Goal: Task Accomplishment & Management: Manage account settings

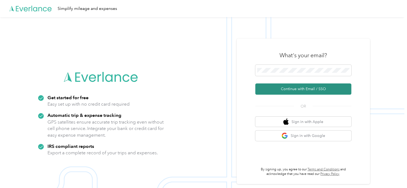
click at [298, 89] on button "Continue with Email / SSO" at bounding box center [303, 88] width 96 height 11
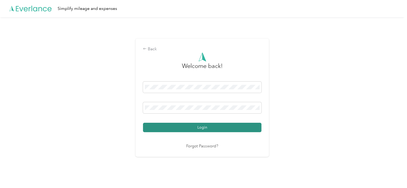
click at [185, 128] on button "Login" at bounding box center [202, 126] width 118 height 9
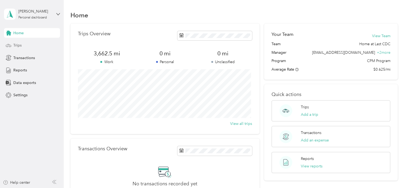
click at [17, 45] on span "Trips" at bounding box center [17, 45] width 8 height 6
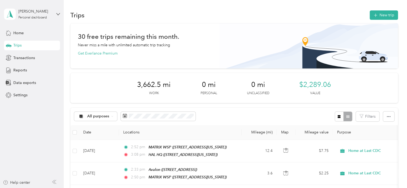
click at [379, 18] on button "New trip" at bounding box center [384, 14] width 28 height 9
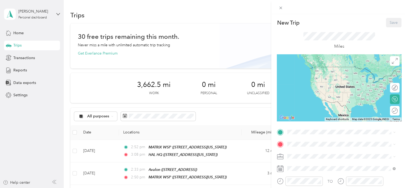
click at [318, 75] on span "[STREET_ADDRESS][US_STATE]" at bounding box center [324, 72] width 53 height 5
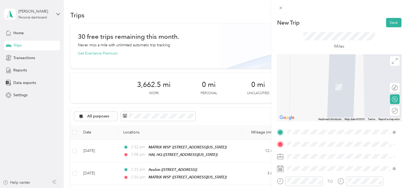
click at [326, 79] on span "[STREET_ADDRESS][US_STATE]" at bounding box center [324, 76] width 53 height 5
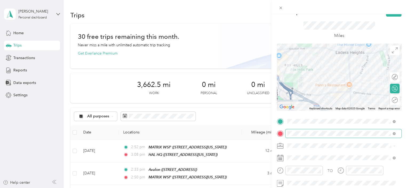
scroll to position [11, 0]
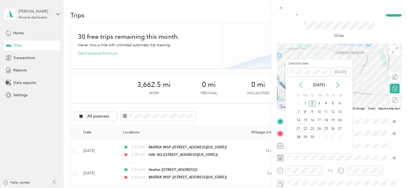
click at [301, 86] on icon at bounding box center [300, 84] width 3 height 5
click at [313, 119] on div "12" at bounding box center [312, 120] width 7 height 7
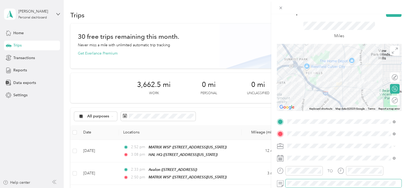
scroll to position [0, 0]
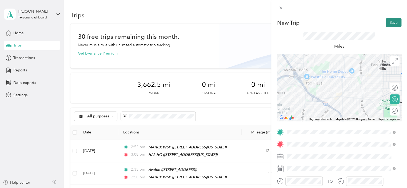
click at [386, 22] on button "Save" at bounding box center [393, 22] width 15 height 9
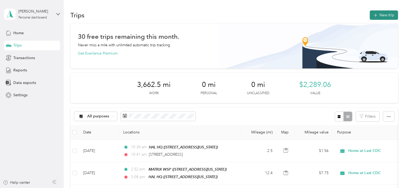
click at [378, 14] on button "New trip" at bounding box center [384, 14] width 28 height 9
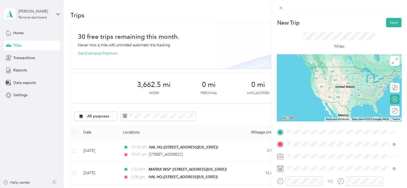
click at [307, 123] on div "HAL HQ [STREET_ADDRESS][US_STATE]" at bounding box center [324, 117] width 53 height 11
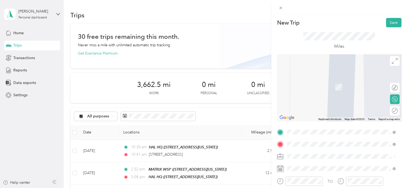
click at [325, 75] on ol "From search results [STREET_ADDRESS][GEOGRAPHIC_DATA][US_STATE][US_STATE][US_ST…" at bounding box center [341, 89] width 112 height 75
click at [335, 75] on ol "From search results [STREET_ADDRESS][GEOGRAPHIC_DATA][US_STATE][US_STATE][US_ST…" at bounding box center [341, 89] width 112 height 75
click at [321, 69] on span "[STREET_ADDRESS][US_STATE]" at bounding box center [324, 66] width 53 height 5
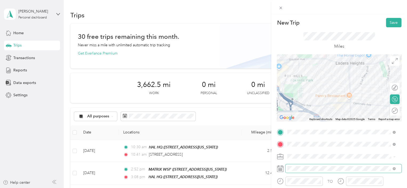
drag, startPoint x: 308, startPoint y: 171, endPoint x: 312, endPoint y: 165, distance: 6.7
click at [312, 165] on span at bounding box center [343, 168] width 116 height 9
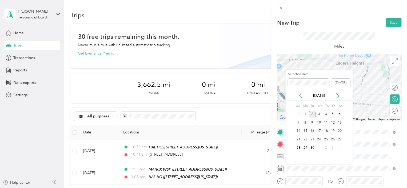
click at [299, 93] on icon at bounding box center [300, 95] width 5 height 5
click at [313, 130] on div "12" at bounding box center [312, 131] width 7 height 7
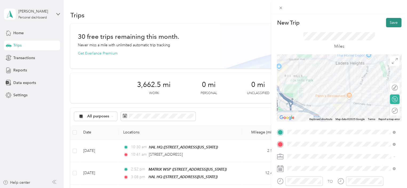
click at [388, 21] on button "Save" at bounding box center [393, 22] width 15 height 9
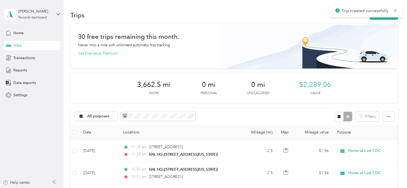
click at [383, 20] on div "Trips New trip" at bounding box center [234, 14] width 328 height 11
click at [384, 19] on button "New trip" at bounding box center [384, 14] width 28 height 9
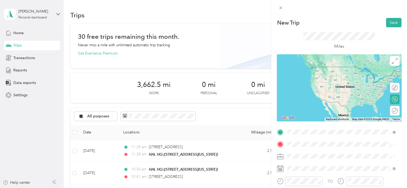
click at [351, 77] on div "HAL HQ [STREET_ADDRESS][US_STATE]" at bounding box center [324, 71] width 53 height 11
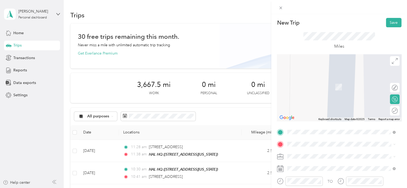
click at [348, 77] on span "[STREET_ADDRESS][US_STATE]" at bounding box center [324, 78] width 53 height 5
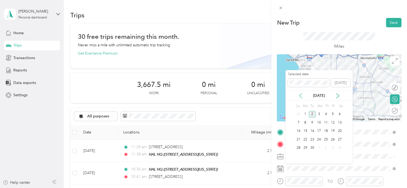
click at [301, 96] on icon at bounding box center [300, 95] width 5 height 5
click at [311, 130] on div "12" at bounding box center [312, 131] width 7 height 7
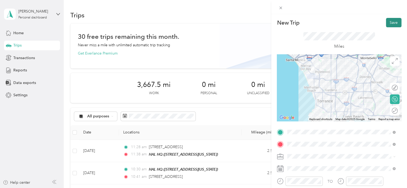
click at [390, 21] on button "Save" at bounding box center [393, 22] width 15 height 9
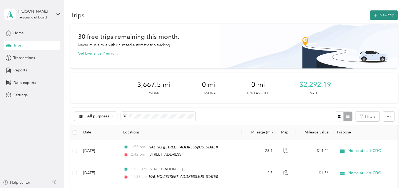
click at [382, 19] on button "New trip" at bounding box center [384, 14] width 28 height 9
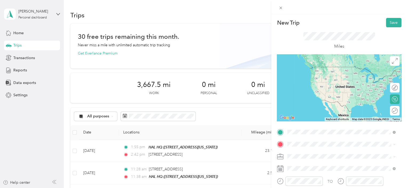
click at [330, 71] on div "[STREET_ADDRESS][US_STATE]" at bounding box center [341, 67] width 104 height 7
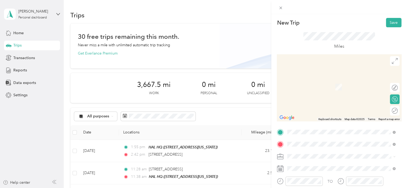
click at [322, 90] on div "[GEOGRAPHIC_DATA] [STREET_ADDRESS][US_STATE]" at bounding box center [341, 83] width 104 height 13
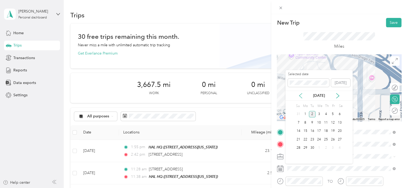
click at [300, 95] on icon at bounding box center [300, 95] width 5 height 5
click at [313, 131] on div "12" at bounding box center [312, 131] width 7 height 7
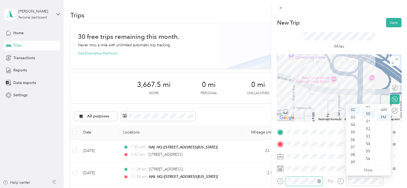
scroll to position [374, 0]
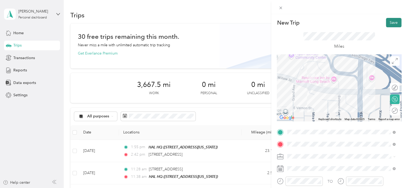
click at [388, 25] on button "Save" at bounding box center [393, 22] width 15 height 9
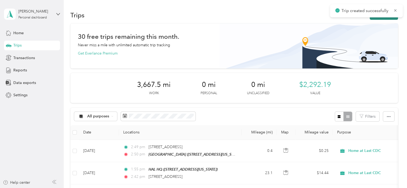
click at [381, 19] on button "New trip" at bounding box center [384, 14] width 28 height 9
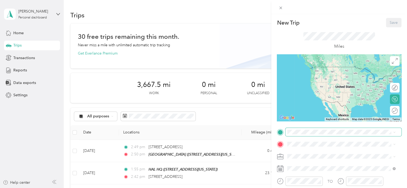
click at [306, 128] on span at bounding box center [343, 132] width 116 height 9
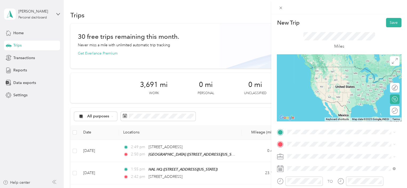
click at [323, 72] on span "[STREET_ADDRESS][US_STATE]" at bounding box center [324, 72] width 53 height 5
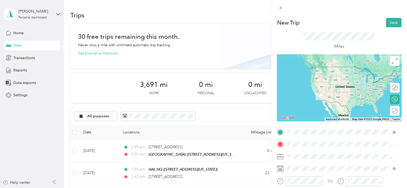
click at [322, 71] on div "HAL HQ [STREET_ADDRESS][US_STATE]" at bounding box center [324, 71] width 53 height 11
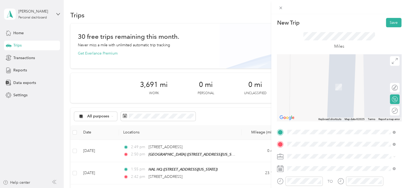
click at [327, 93] on ol "From search results [STREET_ADDRESS][GEOGRAPHIC_DATA][US_STATE][STREET_ADDRESS]…" at bounding box center [341, 98] width 112 height 57
click at [311, 87] on span "[STREET_ADDRESS][US_STATE]" at bounding box center [324, 84] width 53 height 5
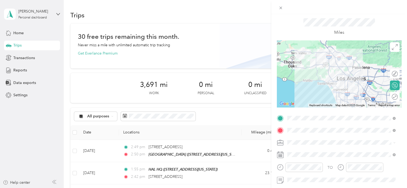
scroll to position [20, 0]
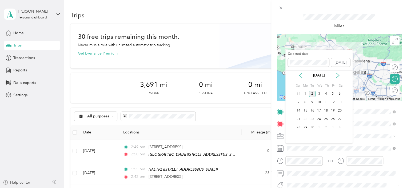
drag, startPoint x: 303, startPoint y: 78, endPoint x: 300, endPoint y: 75, distance: 4.2
click at [300, 75] on div "[DATE]" at bounding box center [318, 75] width 67 height 10
click at [300, 75] on icon at bounding box center [300, 75] width 5 height 5
click at [319, 109] on div "13" at bounding box center [319, 110] width 7 height 7
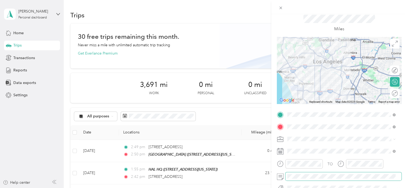
scroll to position [0, 0]
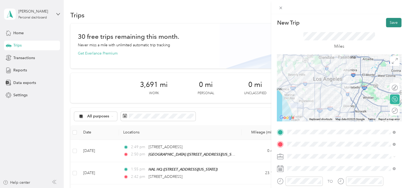
click at [390, 20] on button "Save" at bounding box center [393, 22] width 15 height 9
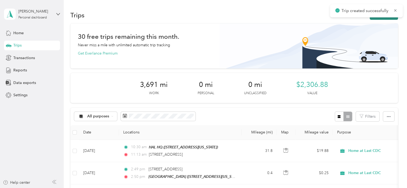
click at [386, 19] on button "New trip" at bounding box center [384, 14] width 28 height 9
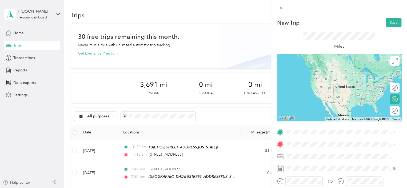
click at [314, 75] on li "[STREET_ADDRESS][US_STATE]" at bounding box center [341, 69] width 112 height 11
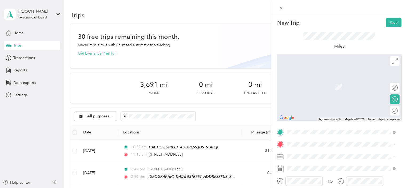
click at [317, 89] on span "[STREET_ADDRESS][US_STATE]" at bounding box center [324, 86] width 53 height 5
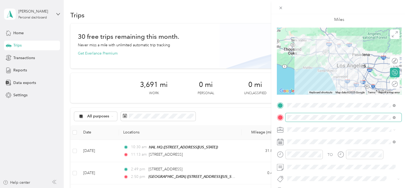
scroll to position [28, 0]
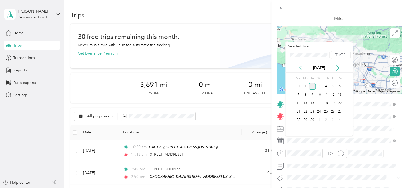
click at [300, 66] on icon at bounding box center [300, 67] width 5 height 5
click at [316, 102] on div "13" at bounding box center [319, 103] width 7 height 7
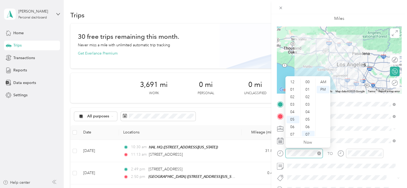
scroll to position [32, 0]
click at [293, 78] on div "04" at bounding box center [293, 79] width 13 height 7
click at [300, 156] on div at bounding box center [303, 152] width 37 height 9
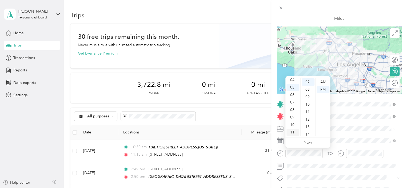
click at [292, 133] on div "11" at bounding box center [293, 131] width 13 height 7
click at [308, 112] on div "20" at bounding box center [308, 115] width 13 height 7
click at [323, 80] on div "AM" at bounding box center [323, 81] width 13 height 7
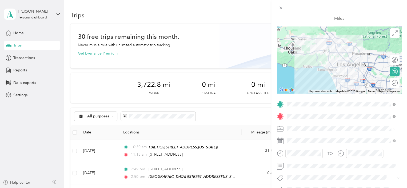
click at [369, 147] on div "TO Add photo" at bounding box center [339, 164] width 125 height 129
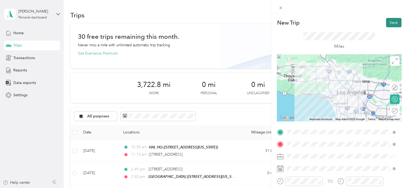
click at [392, 22] on button "Save" at bounding box center [393, 22] width 15 height 9
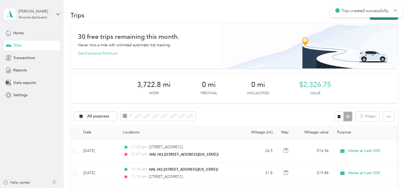
click at [374, 18] on icon "button" at bounding box center [375, 15] width 6 height 6
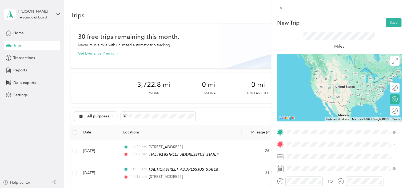
click at [324, 94] on div "HAL HQ [STREET_ADDRESS][US_STATE]" at bounding box center [324, 88] width 53 height 11
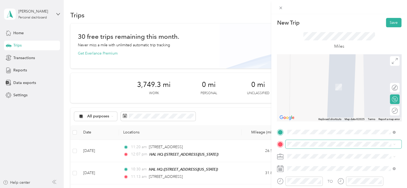
click at [315, 141] on span at bounding box center [343, 144] width 116 height 9
click at [341, 78] on span "[STREET_ADDRESS][PERSON_NAME][US_STATE]" at bounding box center [339, 79] width 83 height 5
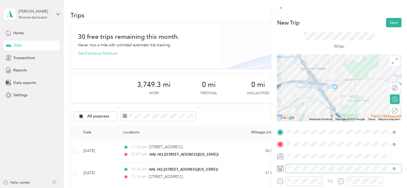
click at [305, 165] on span at bounding box center [343, 168] width 116 height 9
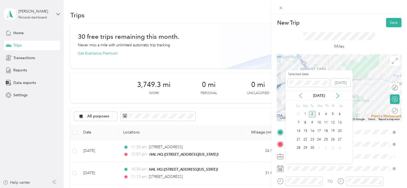
click at [301, 96] on icon at bounding box center [300, 95] width 5 height 5
click at [317, 128] on div "13" at bounding box center [319, 131] width 7 height 7
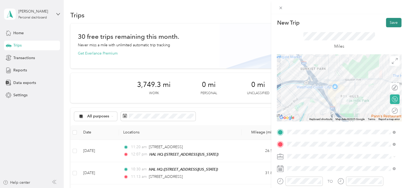
click at [392, 23] on button "Save" at bounding box center [393, 22] width 15 height 9
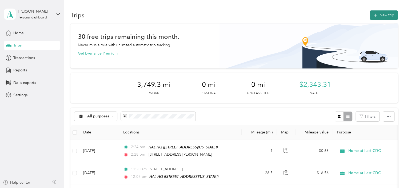
click at [386, 18] on button "New trip" at bounding box center [384, 14] width 28 height 9
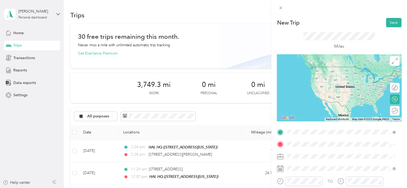
click at [315, 69] on span "[STREET_ADDRESS][PERSON_NAME][US_STATE]" at bounding box center [339, 66] width 83 height 5
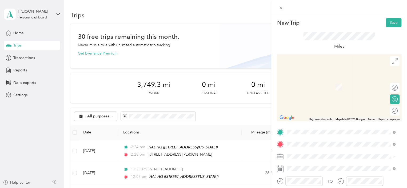
click at [325, 106] on span "[STREET_ADDRESS][US_STATE]" at bounding box center [324, 103] width 53 height 5
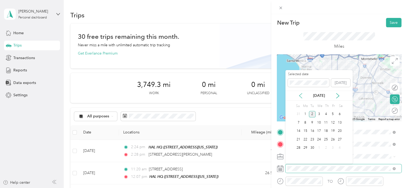
click at [300, 187] on div "New Trip Save This trip cannot be edited because it is either under review, app…" at bounding box center [202, 188] width 405 height 0
click at [300, 96] on icon at bounding box center [300, 95] width 3 height 5
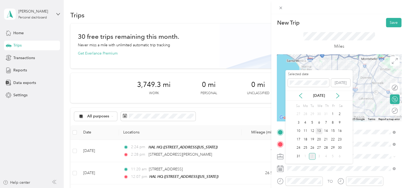
click at [321, 129] on div "13" at bounding box center [319, 131] width 7 height 7
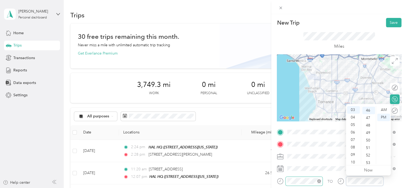
scroll to position [344, 0]
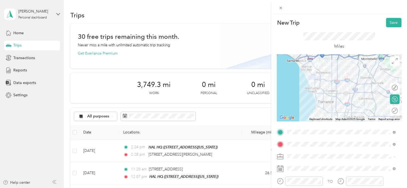
click at [402, 70] on form "New Trip Save This trip cannot be edited because it is either under review, app…" at bounding box center [339, 137] width 136 height 239
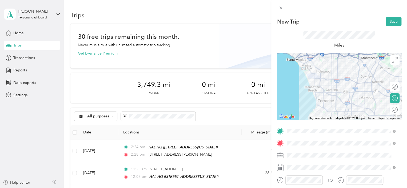
scroll to position [0, 0]
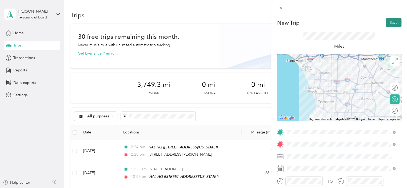
click at [387, 21] on button "Save" at bounding box center [393, 22] width 15 height 9
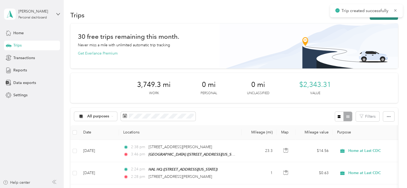
click at [386, 19] on button "New trip" at bounding box center [384, 14] width 28 height 9
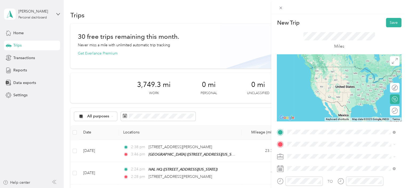
click at [330, 77] on div "HAL HQ [STREET_ADDRESS][US_STATE]" at bounding box center [324, 71] width 53 height 11
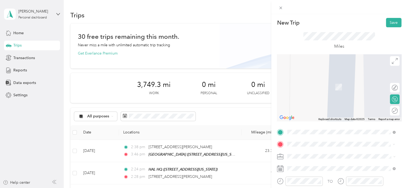
click at [335, 104] on div "TARGET-FOXHILLS [STREET_ADDRESS][PERSON_NAME][US_STATE]" at bounding box center [339, 100] width 83 height 11
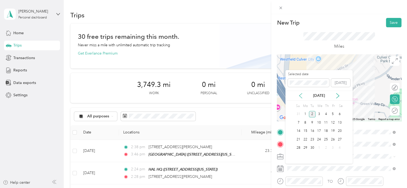
click at [301, 95] on icon at bounding box center [300, 95] width 5 height 5
click at [324, 132] on div "14" at bounding box center [326, 131] width 7 height 7
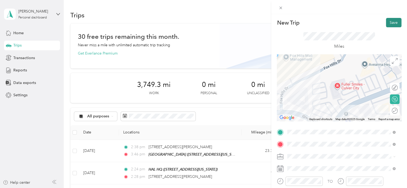
click at [388, 22] on button "Save" at bounding box center [393, 22] width 15 height 9
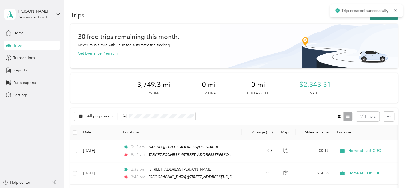
click at [390, 18] on button "New trip" at bounding box center [384, 14] width 28 height 9
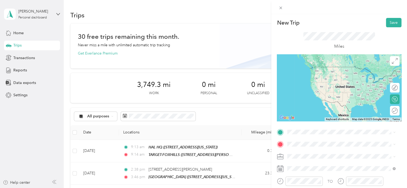
click at [331, 94] on li "TARGET-FOXHILLS [STREET_ADDRESS][PERSON_NAME][US_STATE]" at bounding box center [341, 86] width 112 height 17
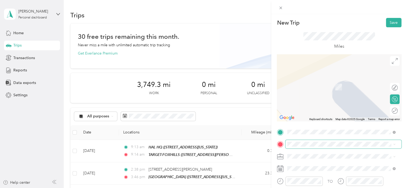
click at [332, 82] on div "HAL HQ [STREET_ADDRESS][US_STATE]" at bounding box center [324, 83] width 53 height 11
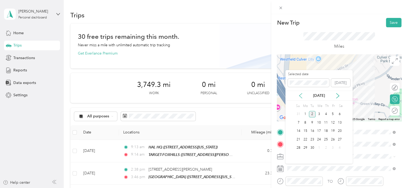
click at [300, 94] on icon at bounding box center [300, 95] width 5 height 5
click at [327, 130] on div "14" at bounding box center [326, 131] width 7 height 7
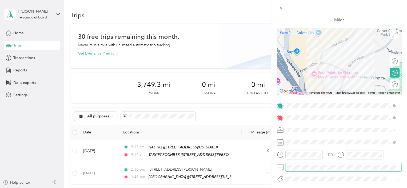
scroll to position [27, 0]
click at [272, 123] on form "New Trip Save This trip cannot be edited because it is either under review, app…" at bounding box center [339, 110] width 136 height 239
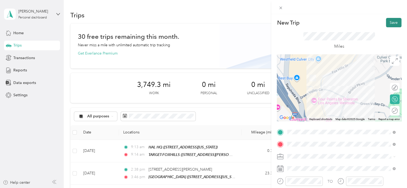
click at [393, 24] on button "Save" at bounding box center [393, 22] width 15 height 9
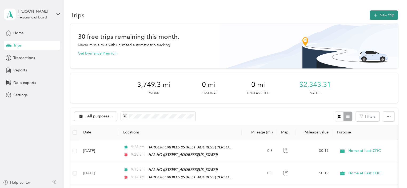
click at [387, 13] on button "New trip" at bounding box center [384, 14] width 28 height 9
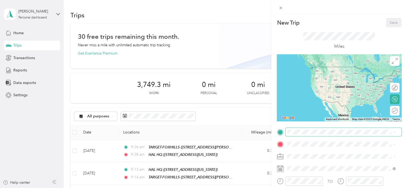
click at [305, 134] on span at bounding box center [343, 132] width 116 height 9
click at [330, 80] on li "HAL HQ [STREET_ADDRESS][US_STATE]" at bounding box center [341, 72] width 112 height 17
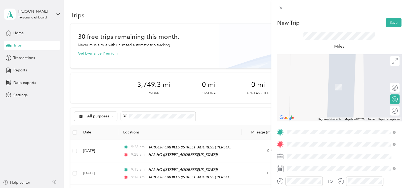
click at [331, 106] on span "[STREET_ADDRESS][US_STATE]" at bounding box center [324, 103] width 53 height 5
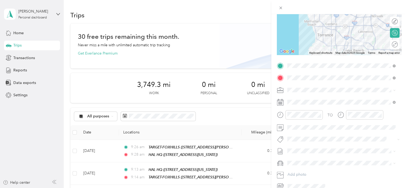
scroll to position [66, 0]
click at [394, 103] on icon at bounding box center [394, 102] width 3 height 3
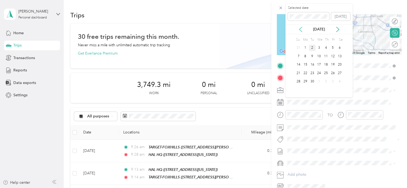
click at [302, 29] on icon at bounding box center [300, 29] width 5 height 5
click at [329, 66] on div "14" at bounding box center [326, 64] width 7 height 7
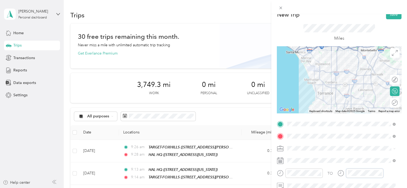
scroll to position [0, 0]
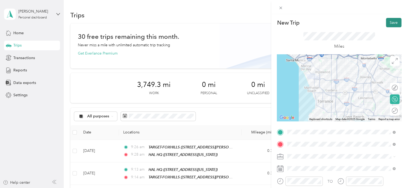
click at [392, 23] on button "Save" at bounding box center [393, 22] width 15 height 9
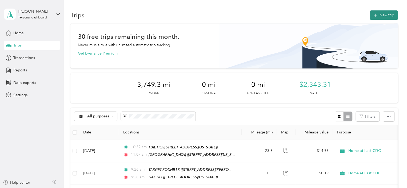
click at [372, 18] on button "New trip" at bounding box center [384, 14] width 28 height 9
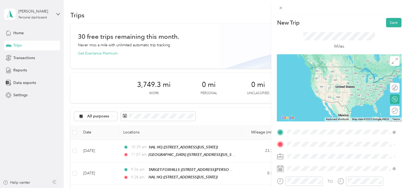
click at [316, 77] on div "POST OFFICE [STREET_ADDRESS][US_STATE]" at bounding box center [324, 71] width 53 height 11
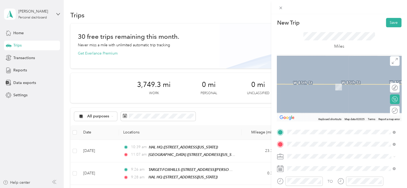
click at [329, 92] on li "HAL HQ [STREET_ADDRESS][US_STATE]" at bounding box center [341, 84] width 112 height 17
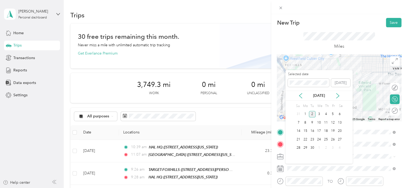
click at [300, 98] on div "[DATE]" at bounding box center [318, 95] width 67 height 10
click at [301, 96] on icon at bounding box center [300, 95] width 5 height 5
click at [331, 130] on div "15" at bounding box center [333, 131] width 7 height 7
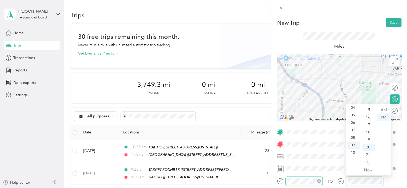
scroll to position [149, 0]
click at [392, 20] on button "Save" at bounding box center [393, 22] width 15 height 9
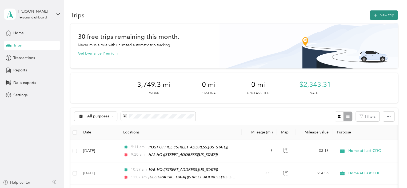
click at [388, 14] on button "New trip" at bounding box center [384, 14] width 28 height 9
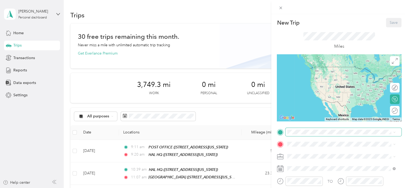
click at [298, 128] on span at bounding box center [343, 132] width 116 height 9
click at [343, 70] on div "HAL HQ" at bounding box center [324, 68] width 53 height 5
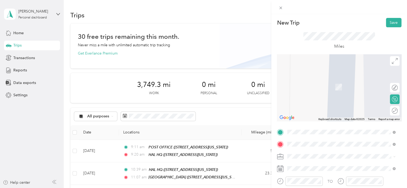
click at [324, 106] on span "[STREET_ADDRESS][PERSON_NAME][US_STATE]" at bounding box center [339, 103] width 83 height 5
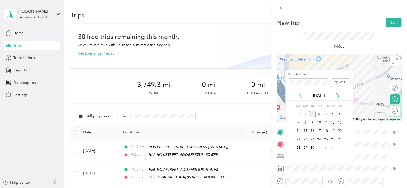
click at [300, 98] on icon at bounding box center [300, 95] width 5 height 5
click at [331, 130] on div "15" at bounding box center [333, 131] width 7 height 7
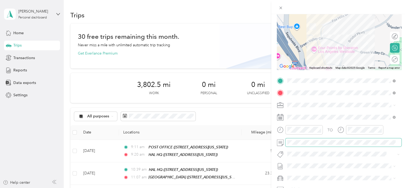
scroll to position [0, 0]
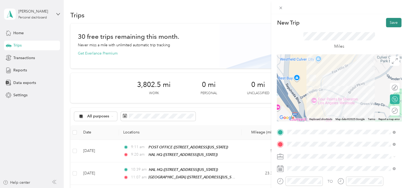
click at [386, 25] on button "Save" at bounding box center [393, 22] width 15 height 9
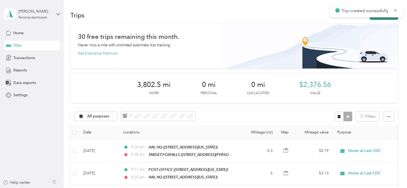
click at [375, 18] on button "New trip" at bounding box center [384, 14] width 28 height 9
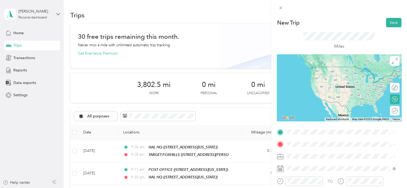
click at [328, 94] on span "[STREET_ADDRESS][PERSON_NAME][US_STATE]" at bounding box center [339, 91] width 83 height 5
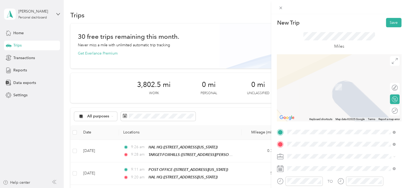
click at [331, 106] on span "[STREET_ADDRESS][US_STATE]" at bounding box center [324, 103] width 53 height 5
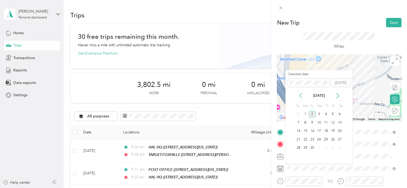
click at [301, 97] on icon at bounding box center [300, 95] width 5 height 5
click at [334, 129] on div "15" at bounding box center [333, 131] width 7 height 7
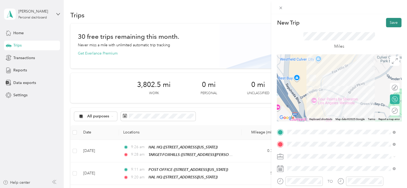
click at [388, 18] on button "Save" at bounding box center [393, 22] width 15 height 9
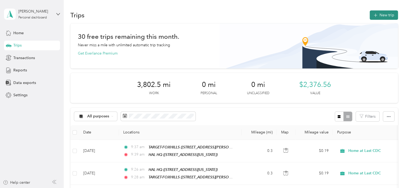
click at [393, 18] on button "New trip" at bounding box center [384, 14] width 28 height 9
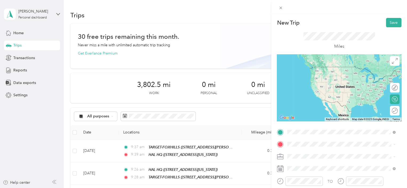
click at [332, 94] on span "[STREET_ADDRESS][US_STATE]" at bounding box center [324, 91] width 53 height 5
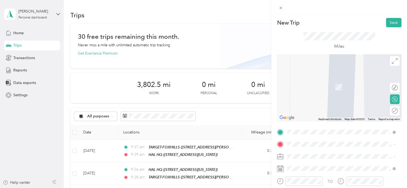
click at [326, 100] on strong "[GEOGRAPHIC_DATA]" at bounding box center [318, 97] width 40 height 5
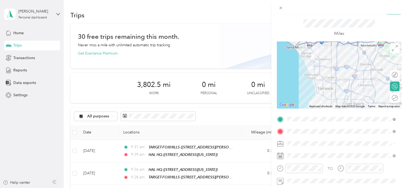
scroll to position [14, 0]
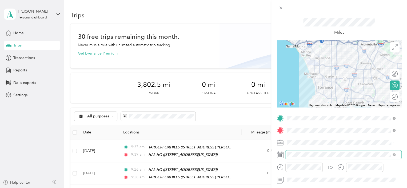
click at [309, 155] on span at bounding box center [343, 154] width 116 height 9
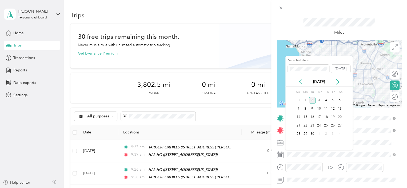
click at [297, 83] on div "[DATE]" at bounding box center [318, 82] width 67 height 6
click at [300, 81] on icon at bounding box center [300, 81] width 5 height 5
click at [334, 115] on div "15" at bounding box center [333, 117] width 7 height 7
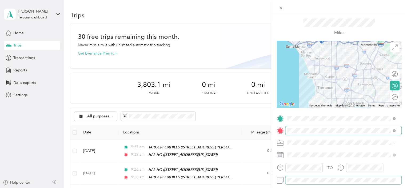
scroll to position [0, 0]
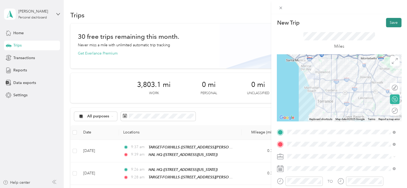
click at [396, 22] on button "Save" at bounding box center [393, 22] width 15 height 9
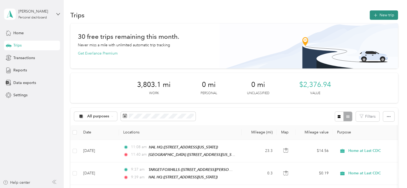
click at [387, 18] on button "New trip" at bounding box center [384, 14] width 28 height 9
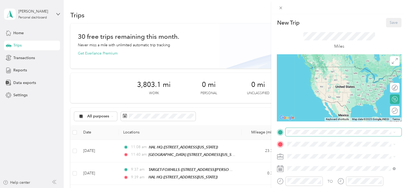
click at [295, 129] on span at bounding box center [343, 132] width 116 height 9
click at [314, 94] on span "[STREET_ADDRESS][US_STATE]" at bounding box center [324, 91] width 53 height 5
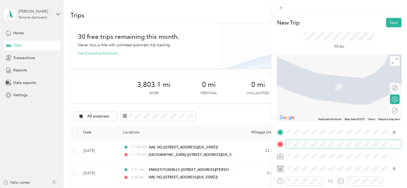
click at [299, 146] on span at bounding box center [343, 144] width 116 height 9
click at [338, 100] on div "HAL HQ" at bounding box center [324, 97] width 53 height 5
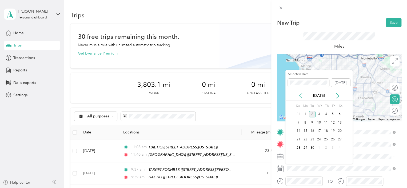
click at [301, 97] on icon at bounding box center [300, 95] width 3 height 5
click at [334, 130] on div "15" at bounding box center [333, 131] width 7 height 7
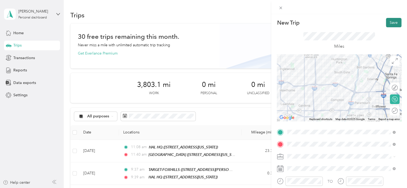
click at [389, 21] on button "Save" at bounding box center [393, 22] width 15 height 9
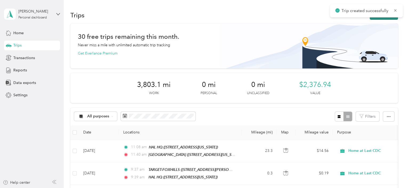
click at [386, 18] on button "New trip" at bounding box center [384, 14] width 28 height 9
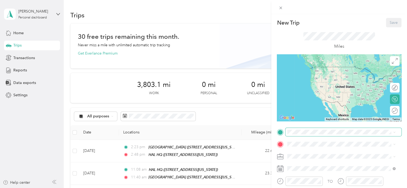
click at [307, 134] on span at bounding box center [343, 132] width 116 height 9
click at [344, 70] on div "HAL HQ [STREET_ADDRESS][US_STATE]" at bounding box center [324, 68] width 53 height 11
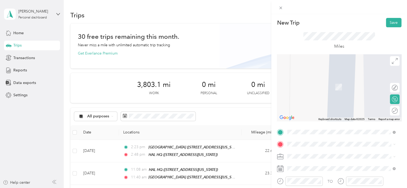
click at [277, 126] on div "New Trip Save This trip cannot be edited because it is either under review, app…" at bounding box center [339, 137] width 125 height 239
click at [348, 85] on span "[STREET_ADDRESS][PERSON_NAME][US_STATE]" at bounding box center [339, 86] width 83 height 5
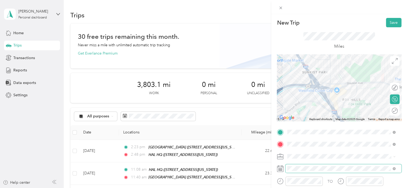
click at [315, 168] on span at bounding box center [343, 168] width 116 height 9
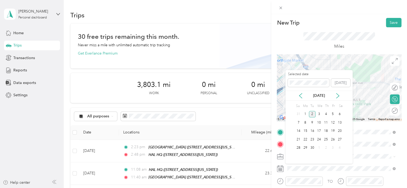
click at [303, 96] on div "[DATE]" at bounding box center [318, 96] width 67 height 6
click at [299, 96] on icon at bounding box center [300, 95] width 5 height 5
click at [332, 129] on div "15" at bounding box center [333, 131] width 7 height 7
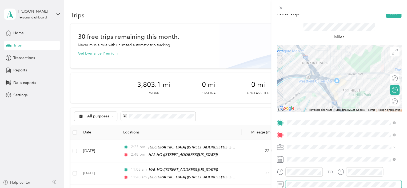
scroll to position [9, 0]
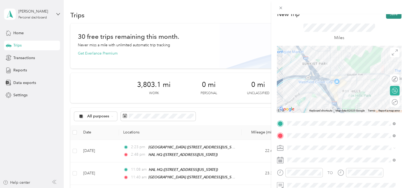
click at [391, 17] on button "Save" at bounding box center [393, 13] width 15 height 9
